Goal: Find specific page/section: Find specific page/section

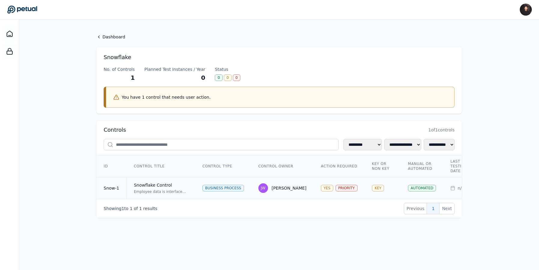
click at [164, 187] on div "Snowflake Control" at bounding box center [161, 185] width 54 height 6
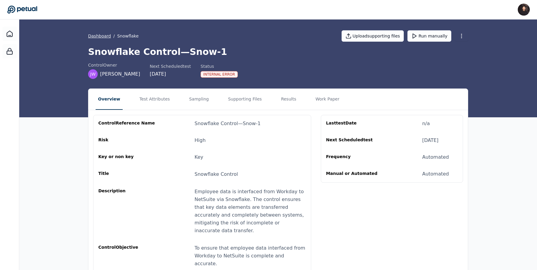
click at [100, 33] on link "Dashboard" at bounding box center [99, 36] width 23 height 6
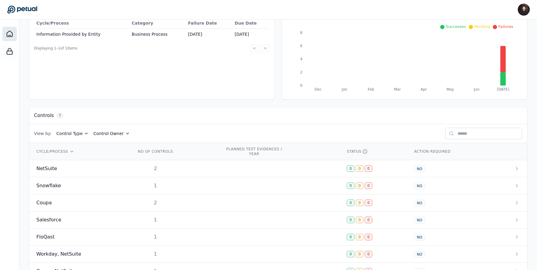
scroll to position [92, 0]
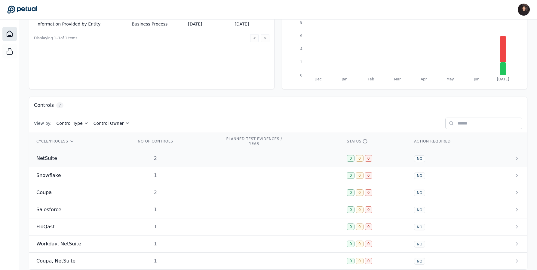
click at [121, 156] on td "NetSuite" at bounding box center [79, 158] width 100 height 17
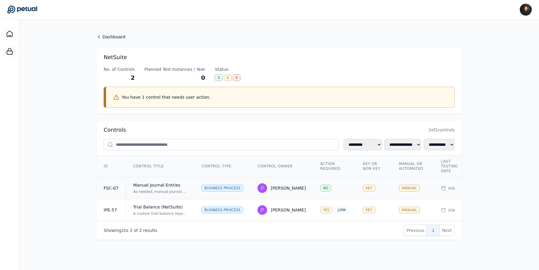
click at [138, 184] on div "Manual Journal Entries" at bounding box center [160, 185] width 54 height 6
click at [98, 39] on icon at bounding box center [98, 37] width 5 height 5
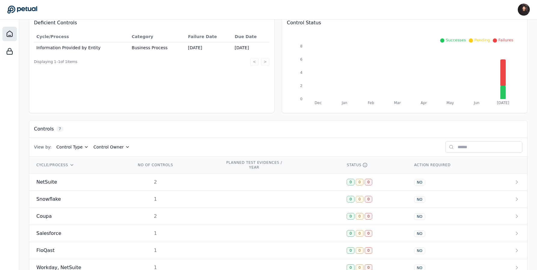
scroll to position [104, 0]
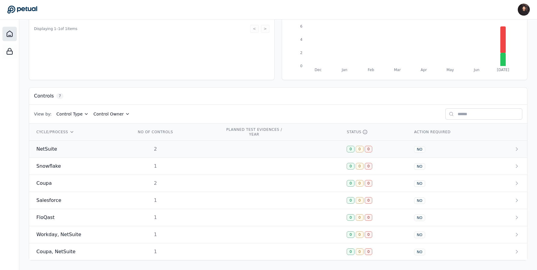
click at [57, 150] on div "NetSuite" at bounding box center [78, 149] width 85 height 7
